Goal: Transaction & Acquisition: Download file/media

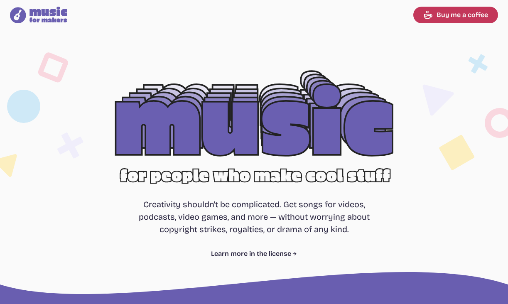
select select "most popular"
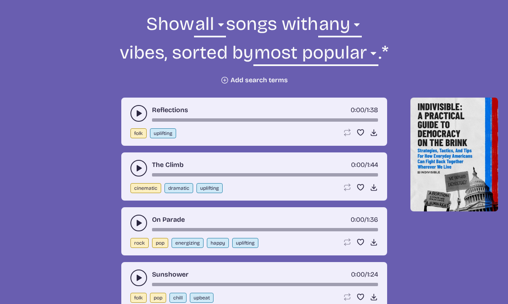
scroll to position [306, 0]
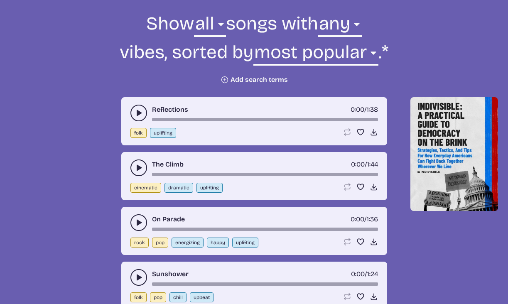
click at [132, 113] on button "play-pause toggle" at bounding box center [138, 113] width 17 height 17
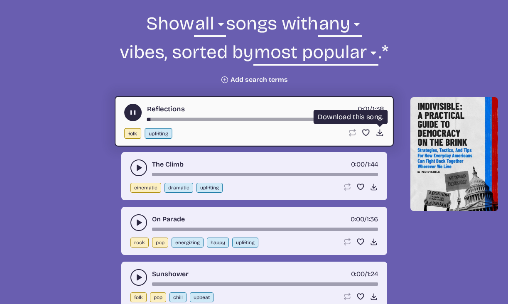
click at [378, 132] on use at bounding box center [379, 132] width 9 height 9
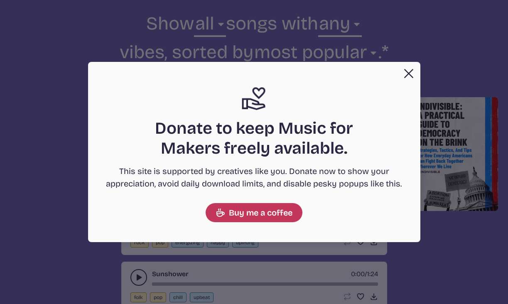
click at [407, 66] on button "Close" at bounding box center [408, 73] width 17 height 17
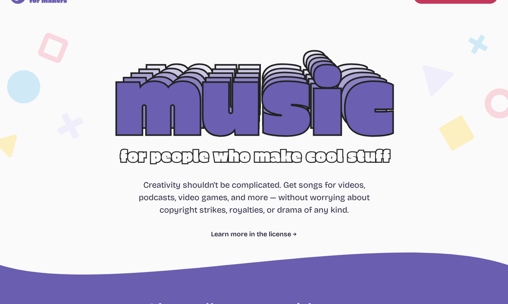
scroll to position [34, 0]
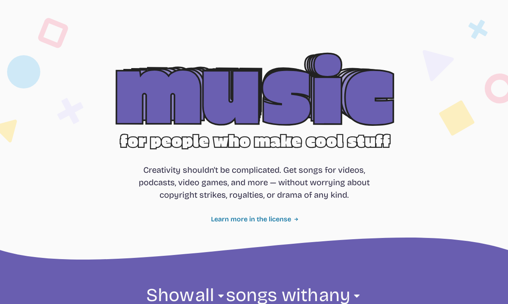
click at [268, 219] on link "Learn more in the license" at bounding box center [254, 219] width 86 height 10
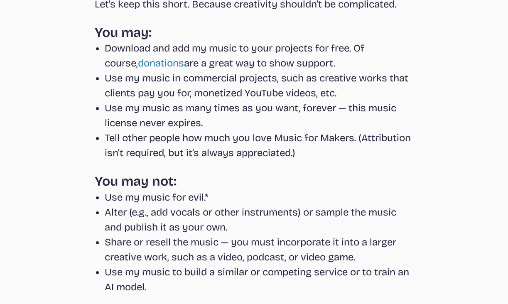
scroll to position [153, 0]
click at [159, 198] on li "Use my music for evil.*" at bounding box center [259, 196] width 309 height 15
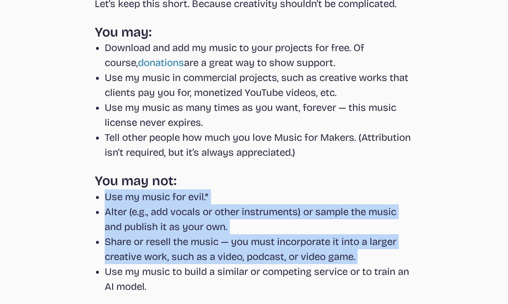
drag, startPoint x: 159, startPoint y: 198, endPoint x: 179, endPoint y: 249, distance: 55.2
click at [179, 249] on ul "Use my music for evil.* [PERSON_NAME] (e.g., add vocals or other instruments) o…" at bounding box center [254, 241] width 319 height 105
click at [179, 250] on li "Share or resell the music — you must incorporate it into a larger creative work…" at bounding box center [259, 249] width 309 height 30
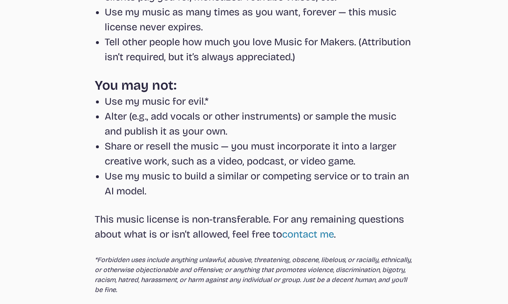
scroll to position [250, 0]
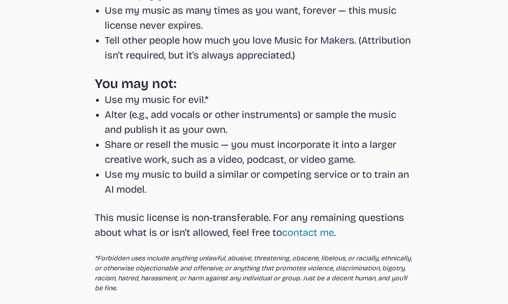
click at [176, 122] on li "Alter (e.g., add vocals or other instruments) or sample the music and publish i…" at bounding box center [259, 122] width 309 height 30
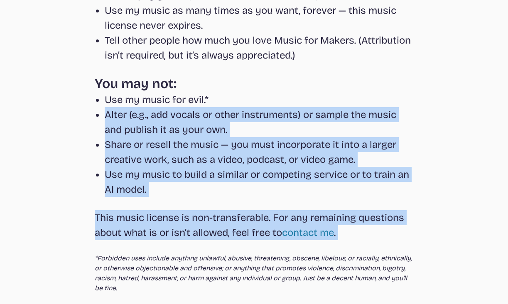
drag, startPoint x: 176, startPoint y: 122, endPoint x: 176, endPoint y: 196, distance: 74.3
click at [176, 197] on div "Let’s keep this short. Because creativity shouldn’t be complicated. You may: Do…" at bounding box center [254, 96] width 319 height 394
click at [176, 196] on li "Use my music to build a similar or competing service or to train an AI model." at bounding box center [259, 182] width 309 height 30
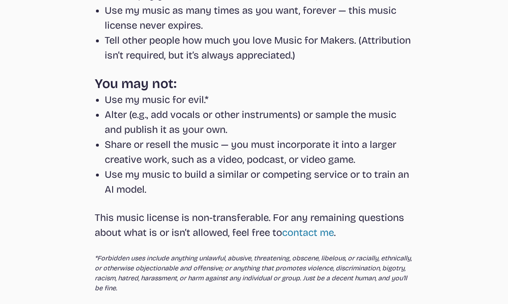
click at [176, 196] on li "Use my music to build a similar or competing service or to train an AI model." at bounding box center [259, 182] width 309 height 30
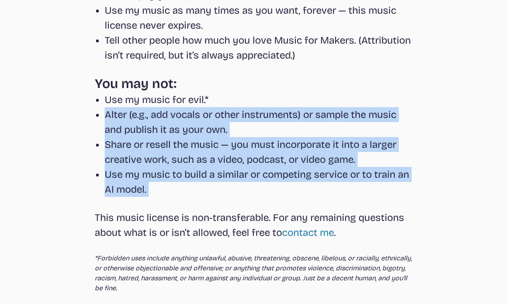
drag, startPoint x: 176, startPoint y: 196, endPoint x: 179, endPoint y: 111, distance: 85.2
click at [179, 114] on ul "Use my music for evil.* [PERSON_NAME] (e.g., add vocals or other instruments) o…" at bounding box center [254, 144] width 319 height 105
click at [179, 111] on li "Alter (e.g., add vocals or other instruments) or sample the music and publish i…" at bounding box center [259, 122] width 309 height 30
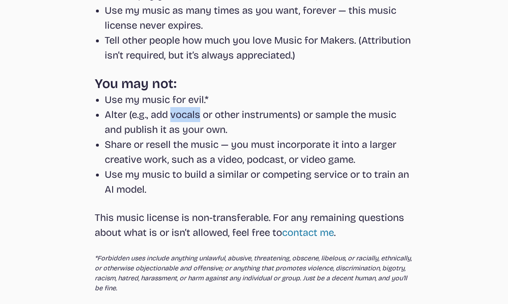
click at [179, 111] on li "Alter (e.g., add vocals or other instruments) or sample the music and publish i…" at bounding box center [259, 122] width 309 height 30
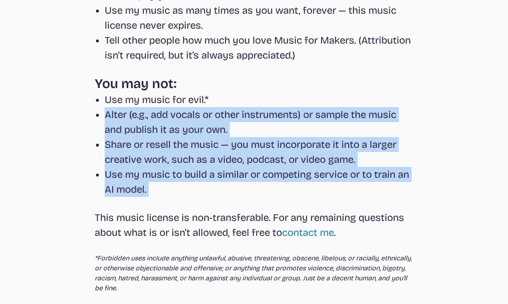
drag, startPoint x: 179, startPoint y: 111, endPoint x: 179, endPoint y: 188, distance: 76.8
click at [179, 188] on ul "Use my music for evil.* [PERSON_NAME] (e.g., add vocals or other instruments) o…" at bounding box center [254, 144] width 319 height 105
click at [179, 188] on li "Use my music to build a similar or competing service or to train an AI model." at bounding box center [259, 182] width 309 height 30
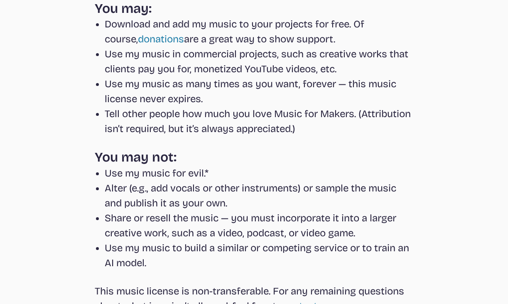
scroll to position [134, 0]
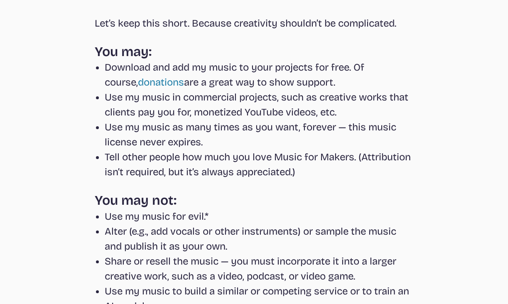
select select "most popular"
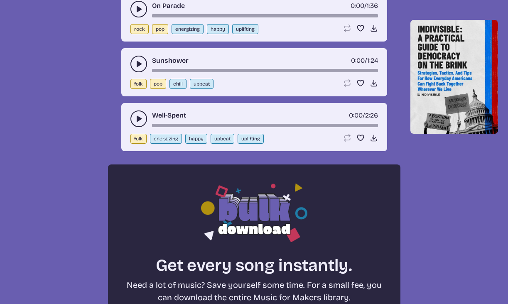
scroll to position [517, 0]
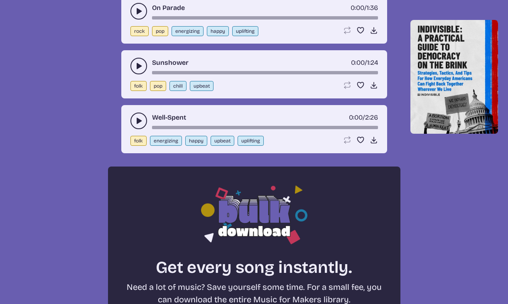
click at [130, 121] on button "play-pause toggle" at bounding box center [138, 120] width 17 height 17
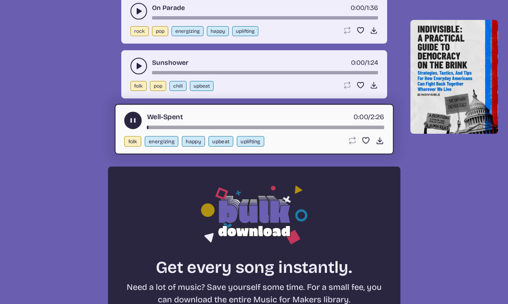
click at [138, 71] on button "play-pause toggle" at bounding box center [138, 66] width 17 height 17
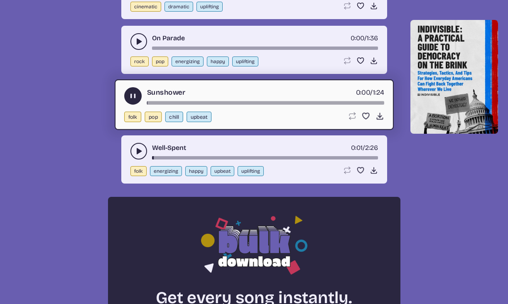
scroll to position [454, 0]
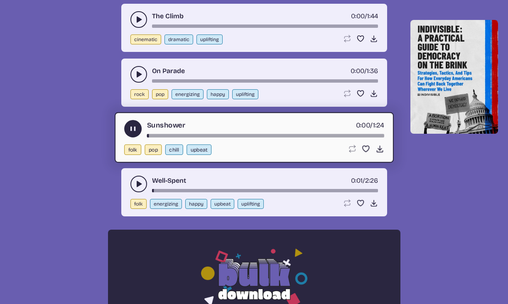
click at [138, 71] on icon "play-pause toggle" at bounding box center [138, 74] width 8 height 8
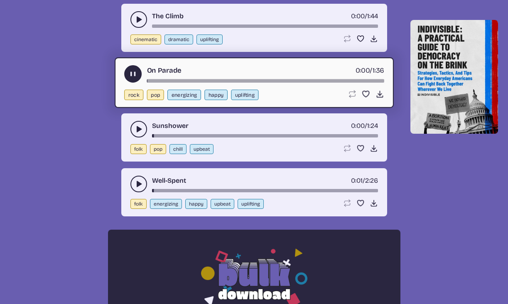
scroll to position [395, 0]
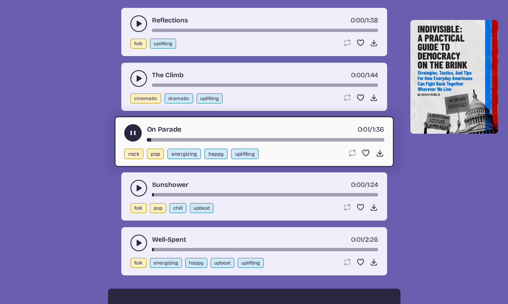
click at [137, 78] on use "play-pause toggle" at bounding box center [138, 78] width 8 height 8
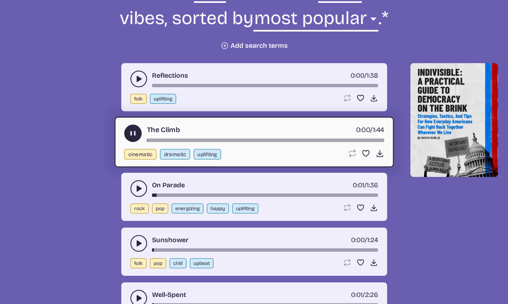
scroll to position [325, 0]
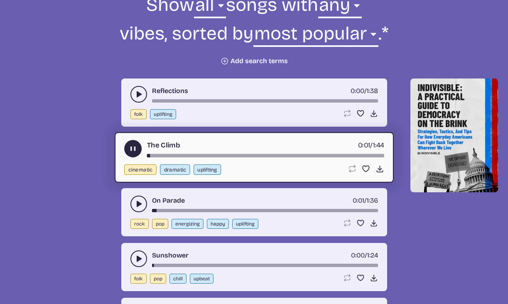
click at [138, 90] on icon "play-pause toggle" at bounding box center [138, 94] width 8 height 8
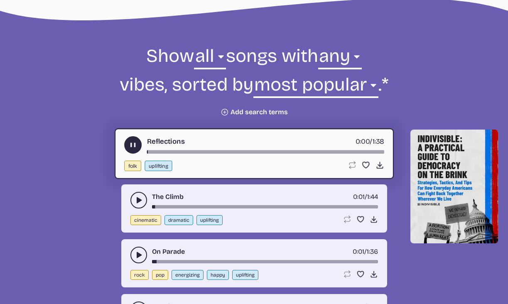
scroll to position [268, 0]
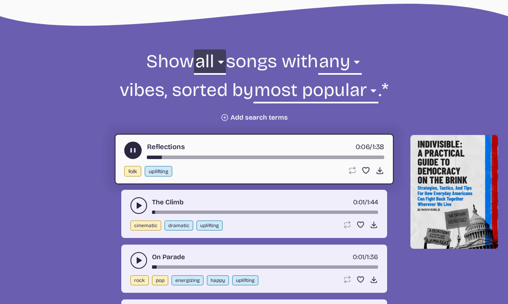
select select "ambient"
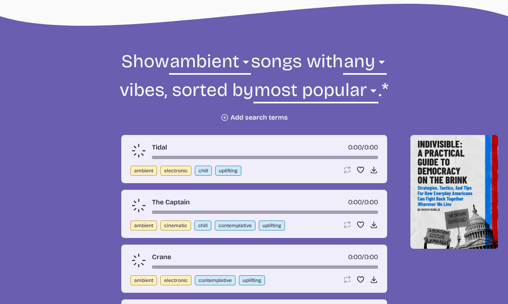
click at [267, 64] on form "Show all ambient cinematic electronic folk holiday jazz pop rock world ambient …" at bounding box center [254, 85] width 452 height 72
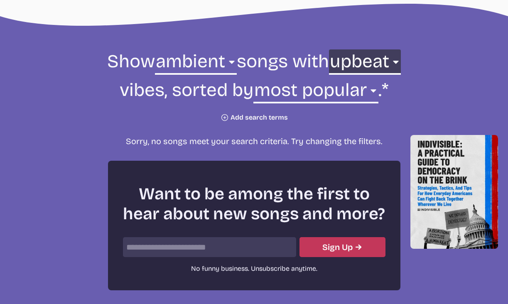
select select "any"
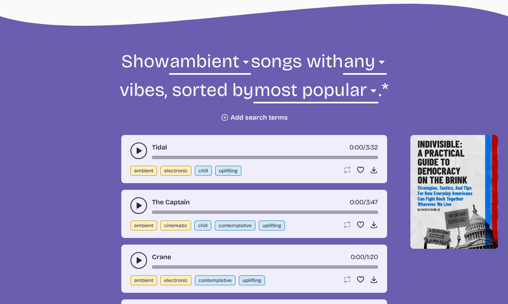
click at [139, 151] on use "play-pause toggle" at bounding box center [138, 151] width 8 height 8
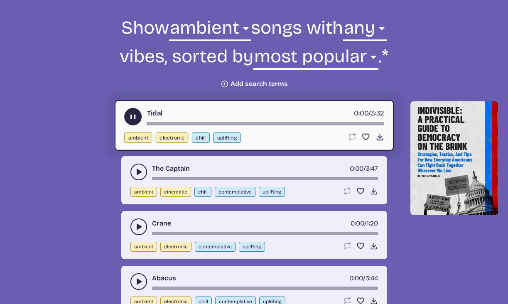
scroll to position [327, 0]
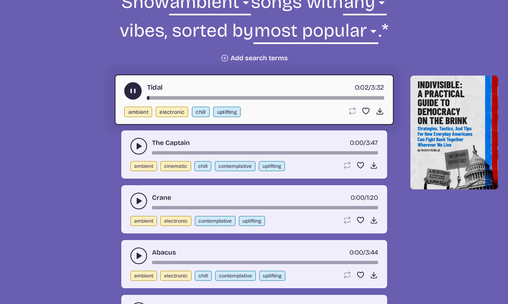
click at [139, 148] on use "play-pause toggle" at bounding box center [138, 146] width 8 height 8
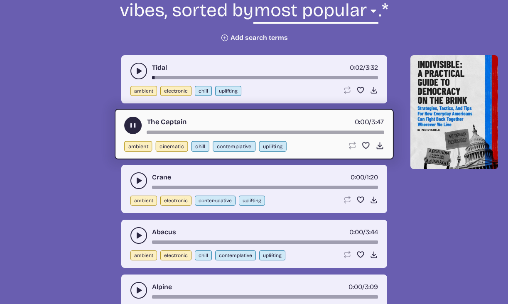
scroll to position [366, 0]
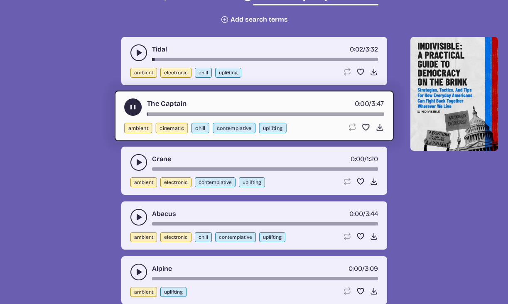
click at [135, 162] on icon "play-pause toggle" at bounding box center [138, 162] width 8 height 8
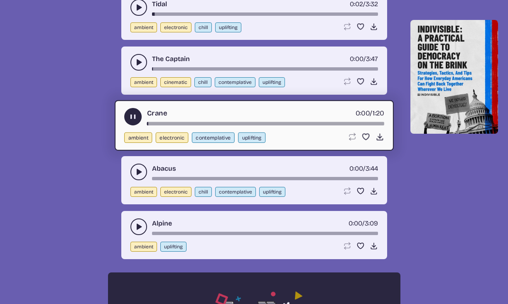
scroll to position [419, 0]
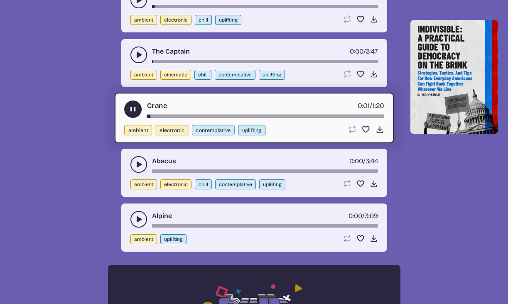
click at [136, 166] on icon "play-pause toggle" at bounding box center [138, 164] width 8 height 8
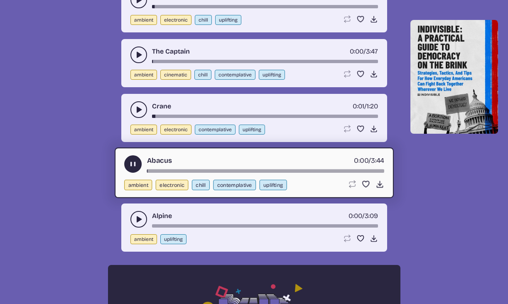
click at [134, 217] on icon "play-pause toggle" at bounding box center [138, 219] width 8 height 8
